Goal: Information Seeking & Learning: Learn about a topic

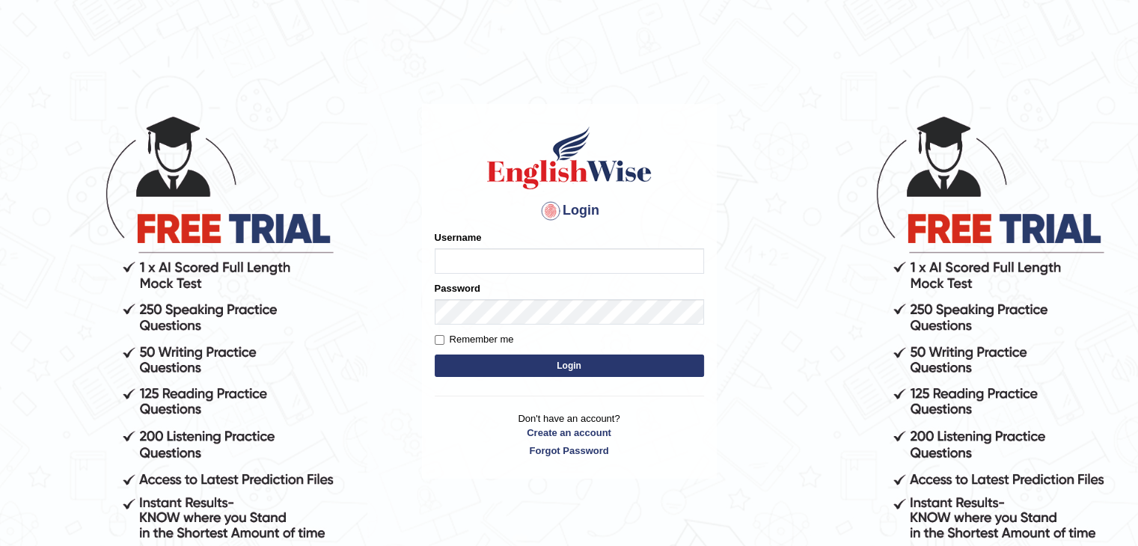
type input "0452198080"
click at [435, 340] on input "Remember me" at bounding box center [440, 340] width 10 height 10
checkbox input "true"
click at [462, 358] on button "Login" at bounding box center [569, 366] width 269 height 22
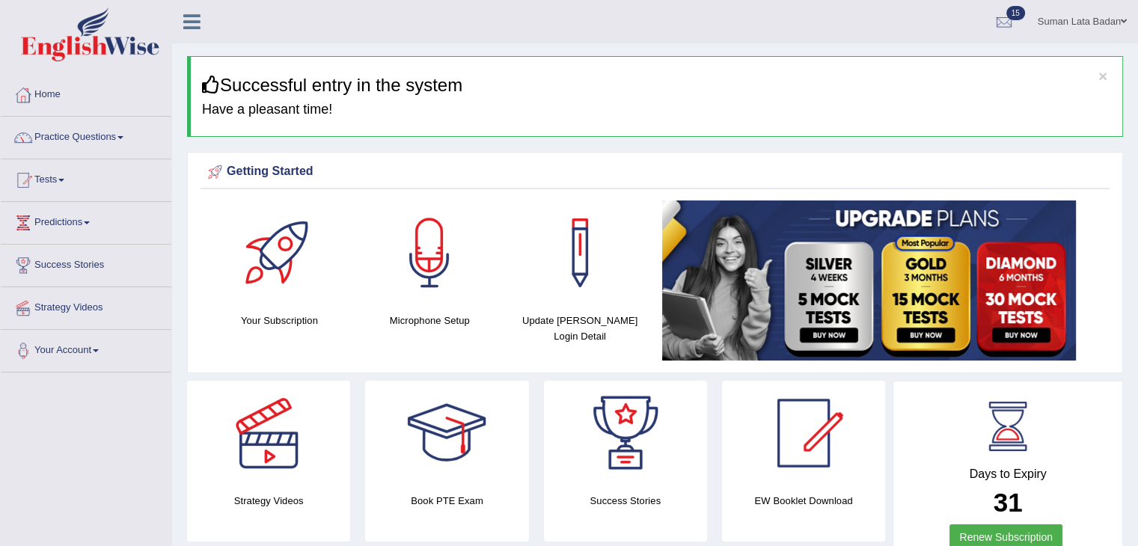
scroll to position [3, 0]
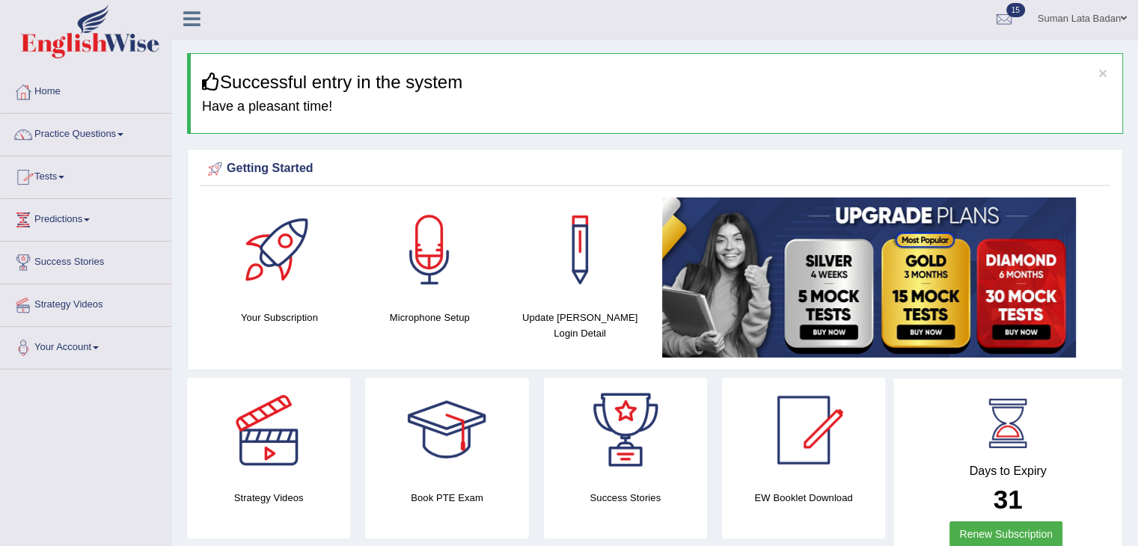
click at [57, 131] on link "Practice Questions" at bounding box center [86, 132] width 171 height 37
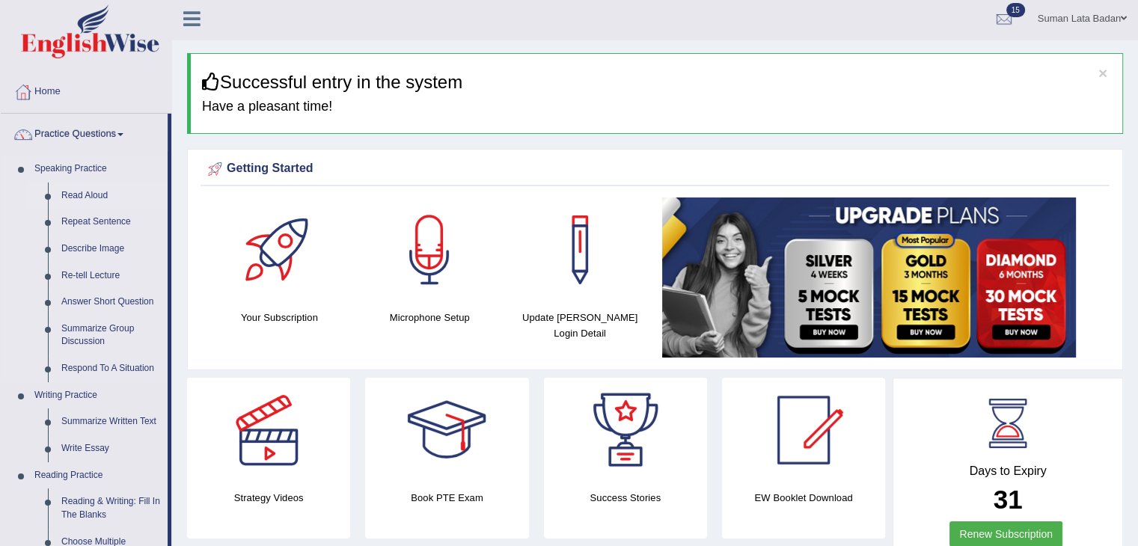
click at [80, 196] on link "Read Aloud" at bounding box center [111, 196] width 113 height 27
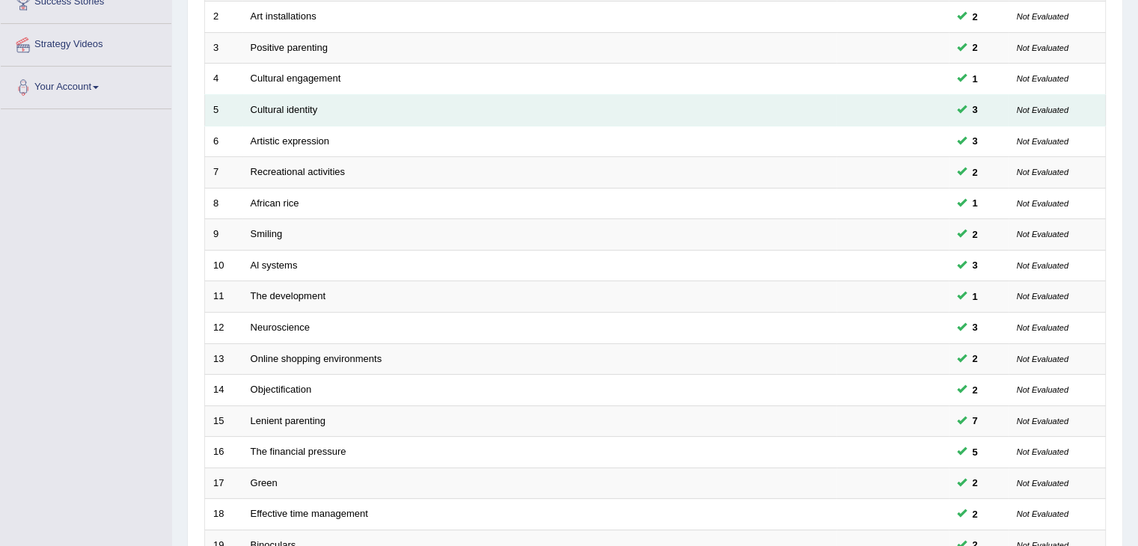
scroll to position [440, 0]
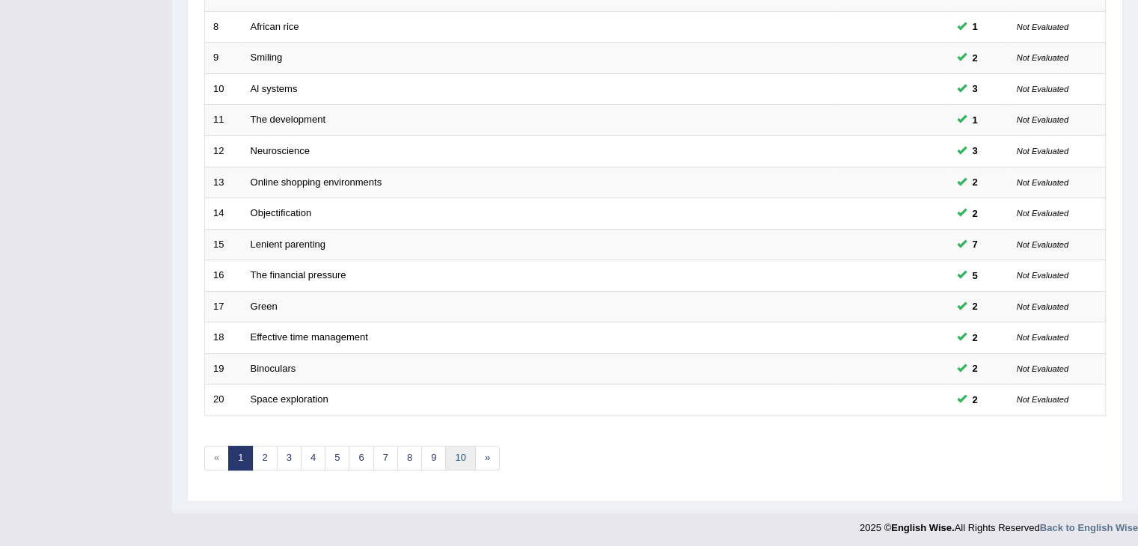
click at [461, 458] on link "10" at bounding box center [460, 458] width 30 height 25
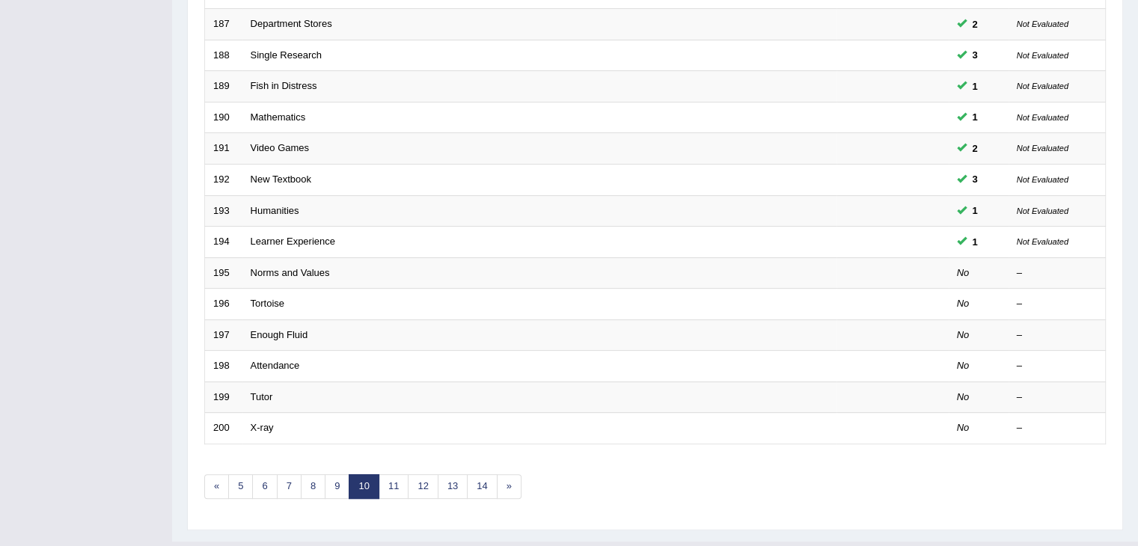
scroll to position [440, 0]
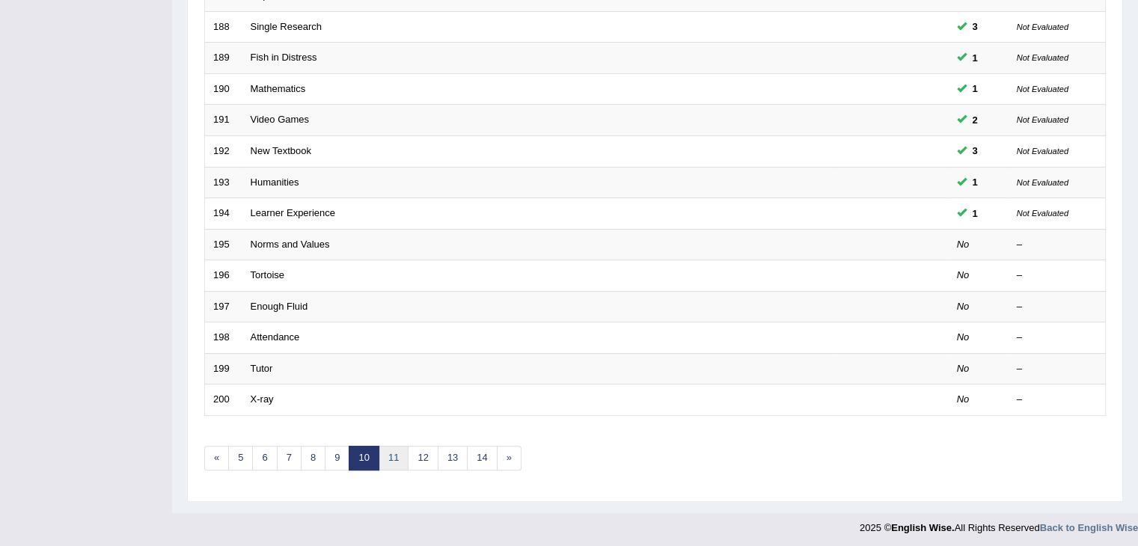
click at [397, 451] on link "11" at bounding box center [394, 458] width 30 height 25
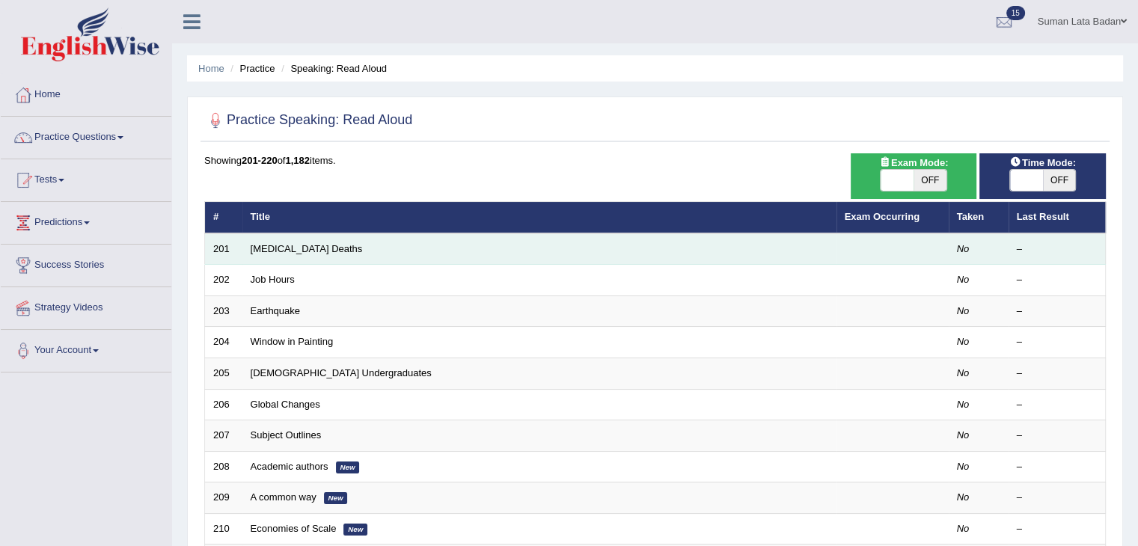
click at [313, 253] on td "Drug Overdose Deaths" at bounding box center [539, 248] width 594 height 31
click at [291, 252] on link "Drug Overdose Deaths" at bounding box center [307, 248] width 112 height 11
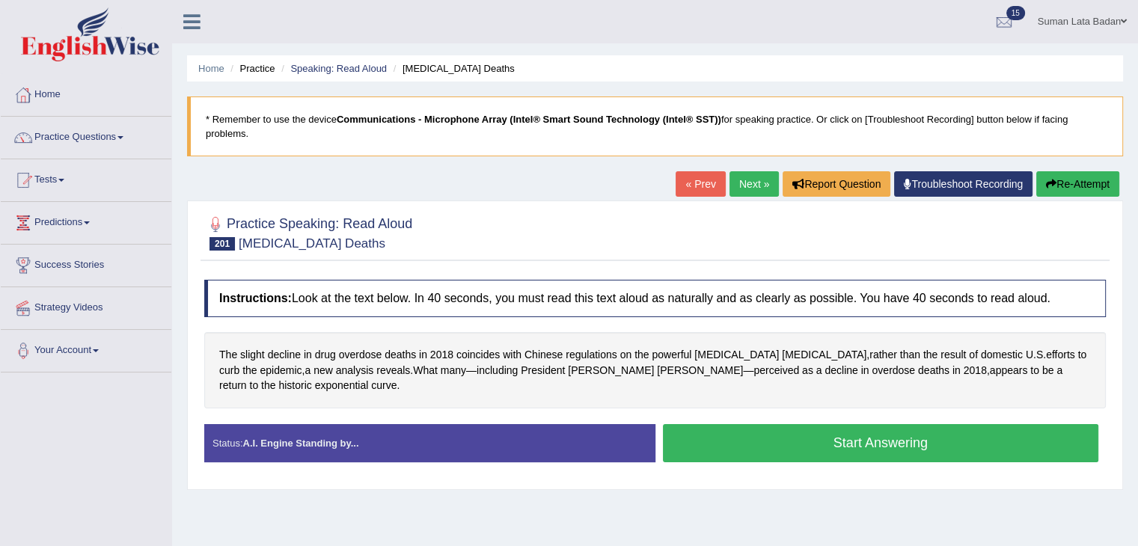
click at [816, 429] on button "Start Answering" at bounding box center [881, 443] width 436 height 38
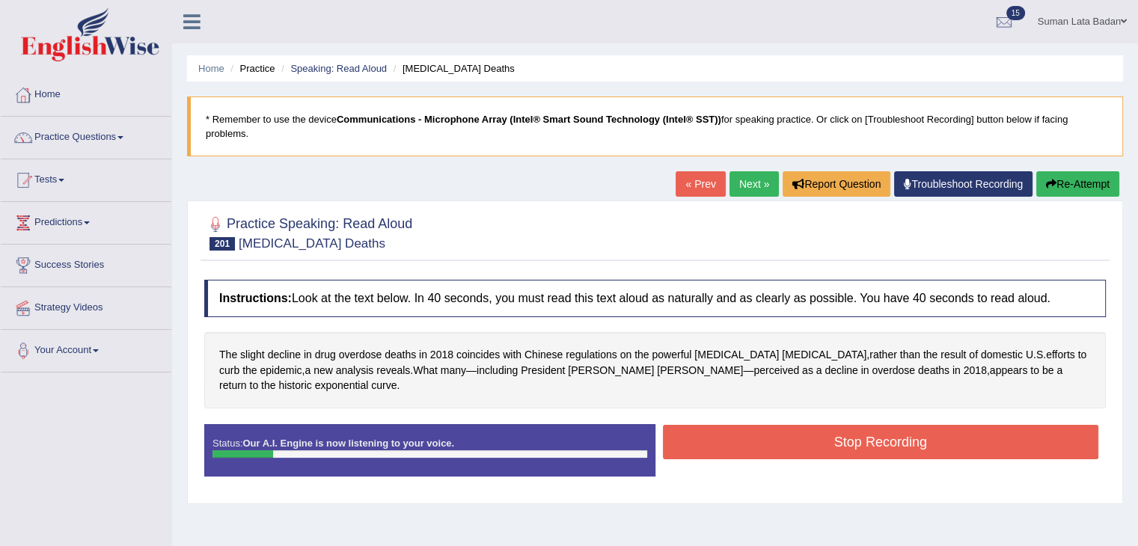
click at [816, 429] on button "Stop Recording" at bounding box center [881, 442] width 436 height 34
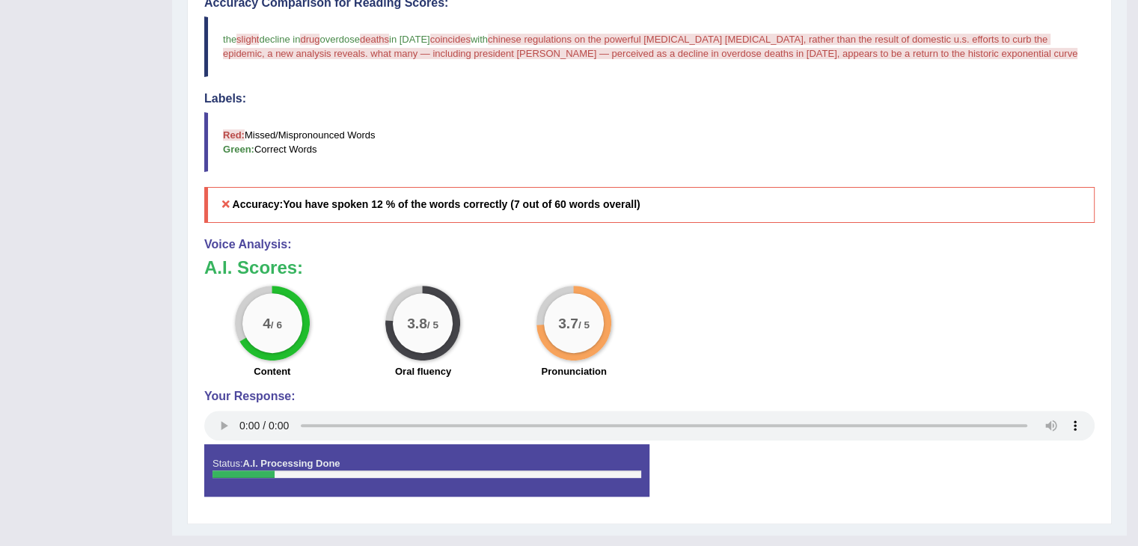
scroll to position [440, 0]
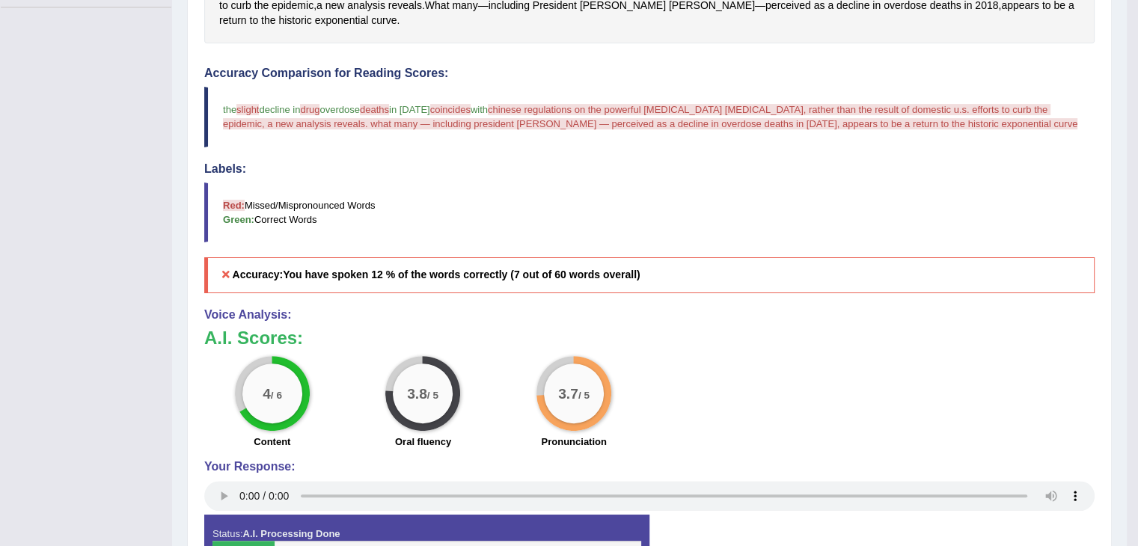
click at [816, 411] on div "4 / 6 Content 3.8 / 5 Oral fluency 3.7 / 5 Pronunciation" at bounding box center [649, 404] width 905 height 97
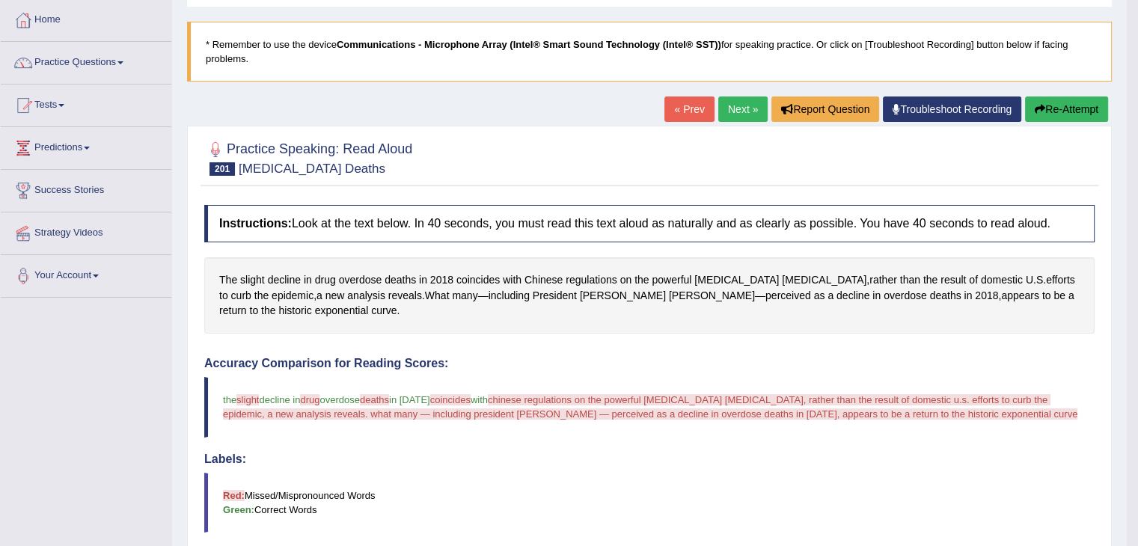
scroll to position [0, 0]
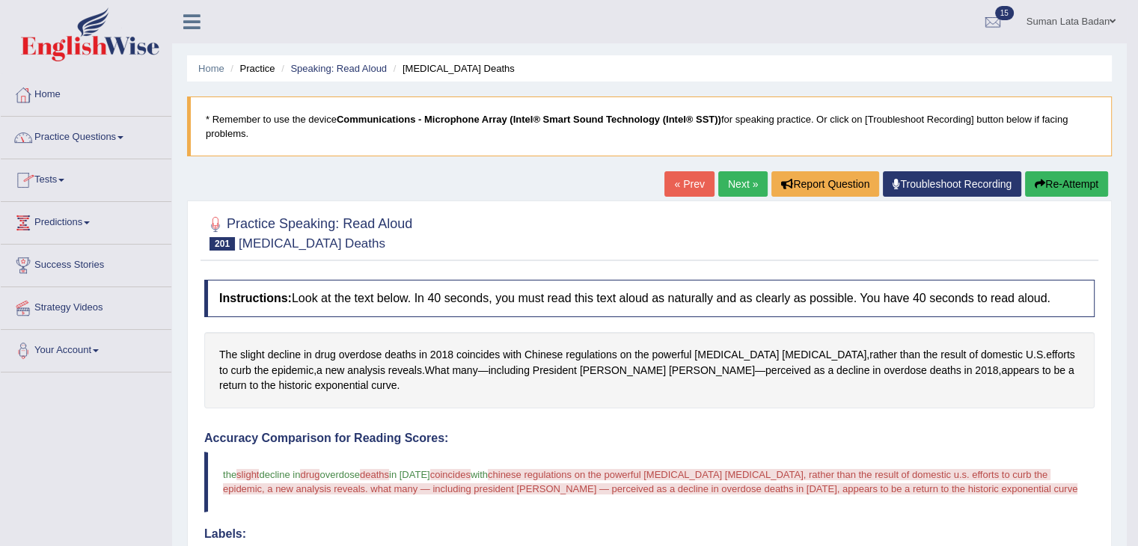
click at [88, 138] on link "Practice Questions" at bounding box center [86, 135] width 171 height 37
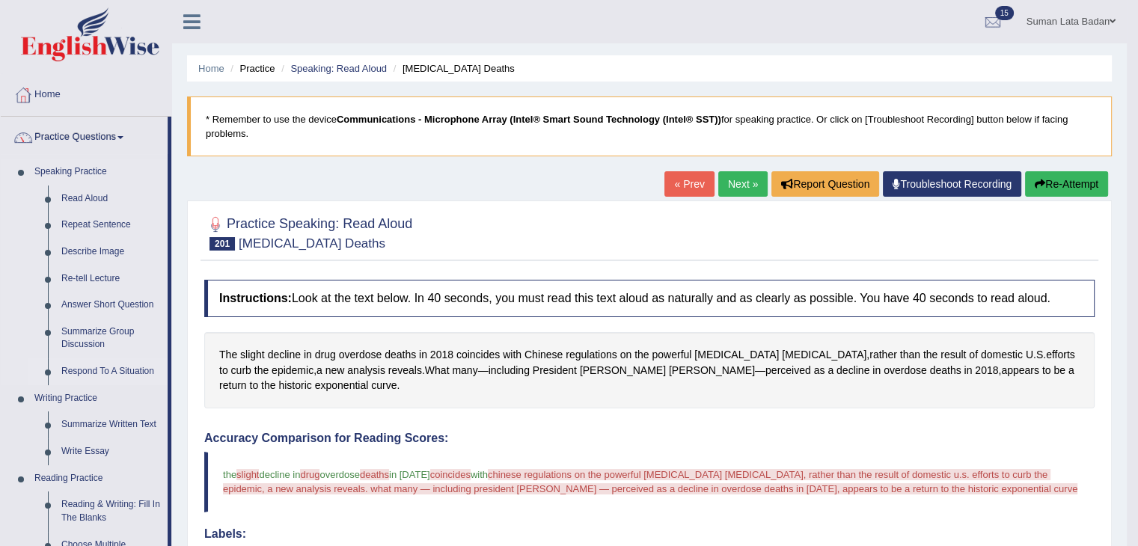
click at [108, 375] on link "Respond To A Situation" at bounding box center [111, 371] width 113 height 27
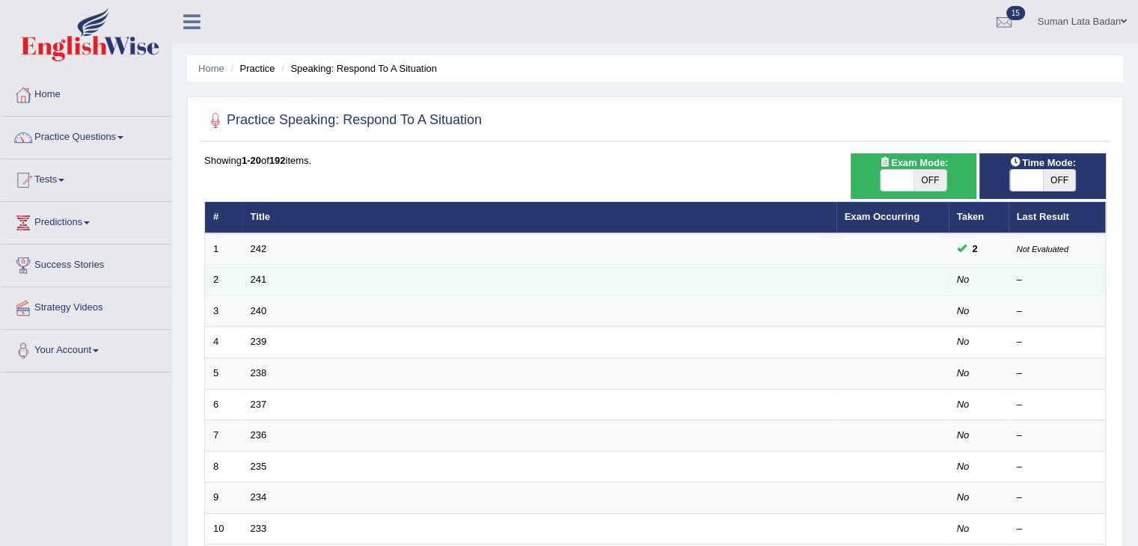
click at [258, 286] on td "241" at bounding box center [539, 280] width 594 height 31
click at [260, 281] on link "241" at bounding box center [259, 279] width 16 height 11
